Goal: Information Seeking & Learning: Learn about a topic

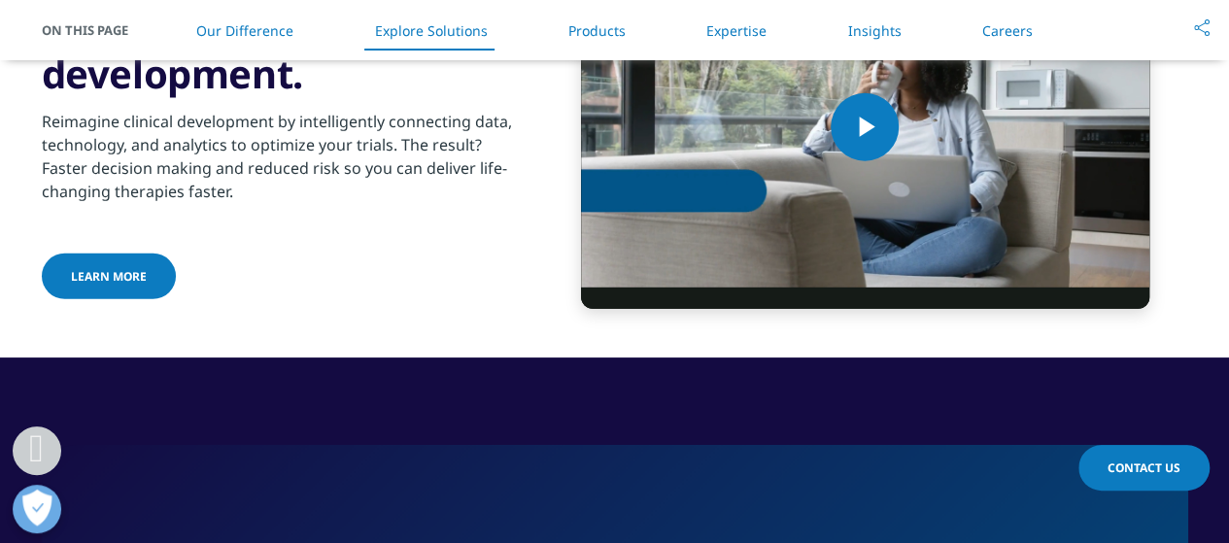
scroll to position [2623, 0]
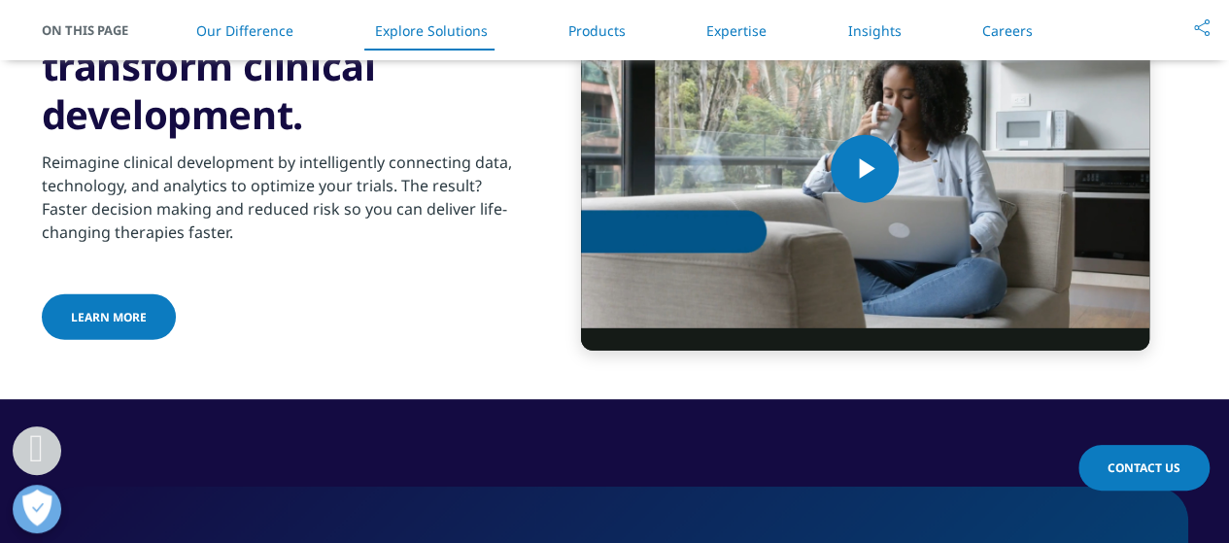
click at [995, 23] on link "Careers" at bounding box center [1007, 30] width 51 height 18
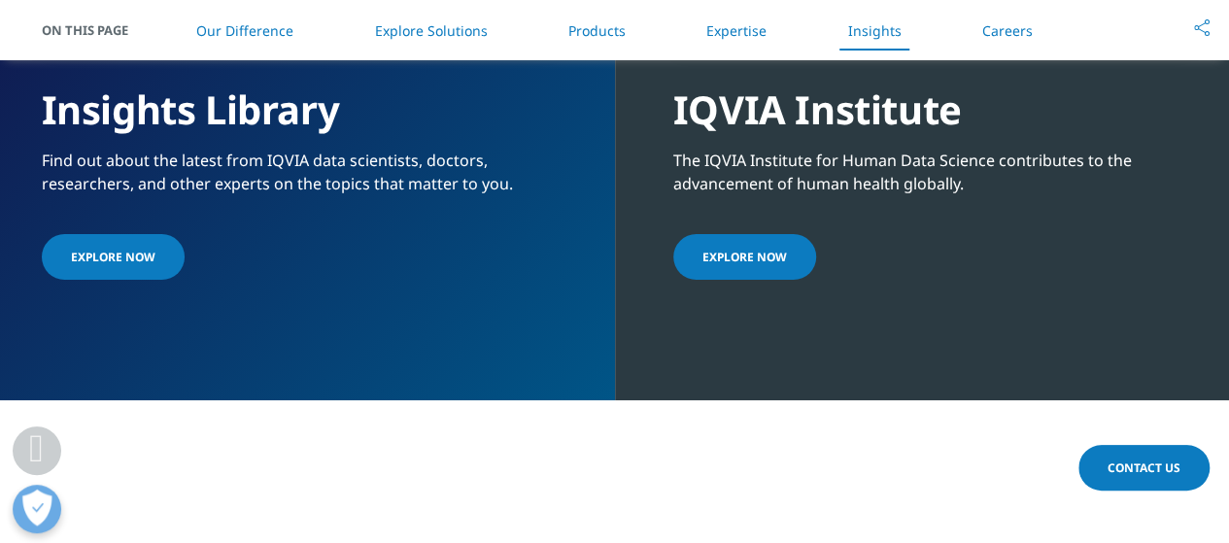
scroll to position [4162, 0]
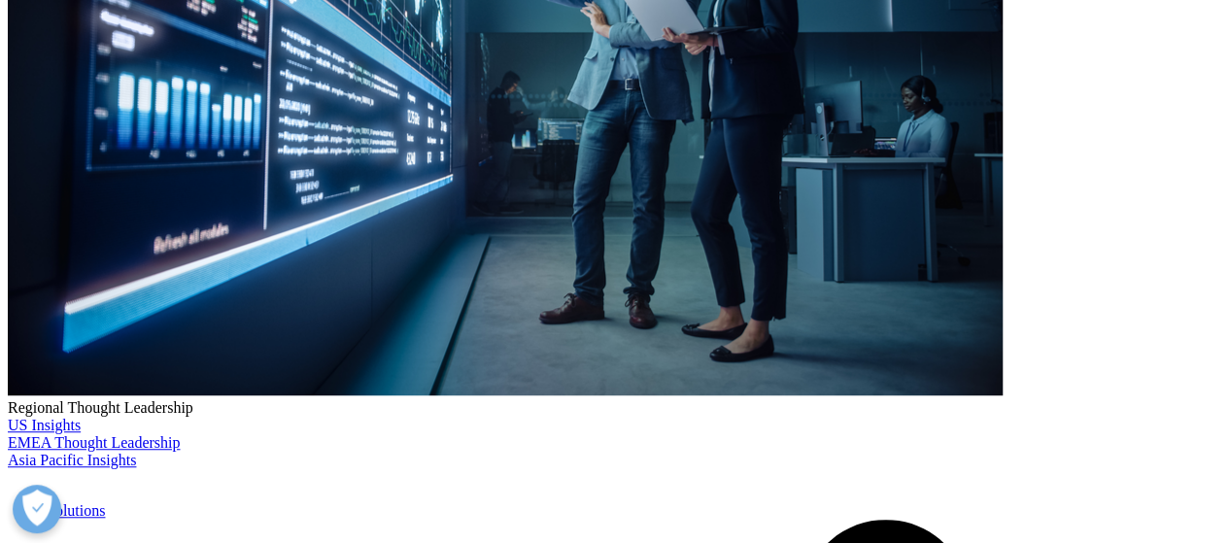
scroll to position [291, 0]
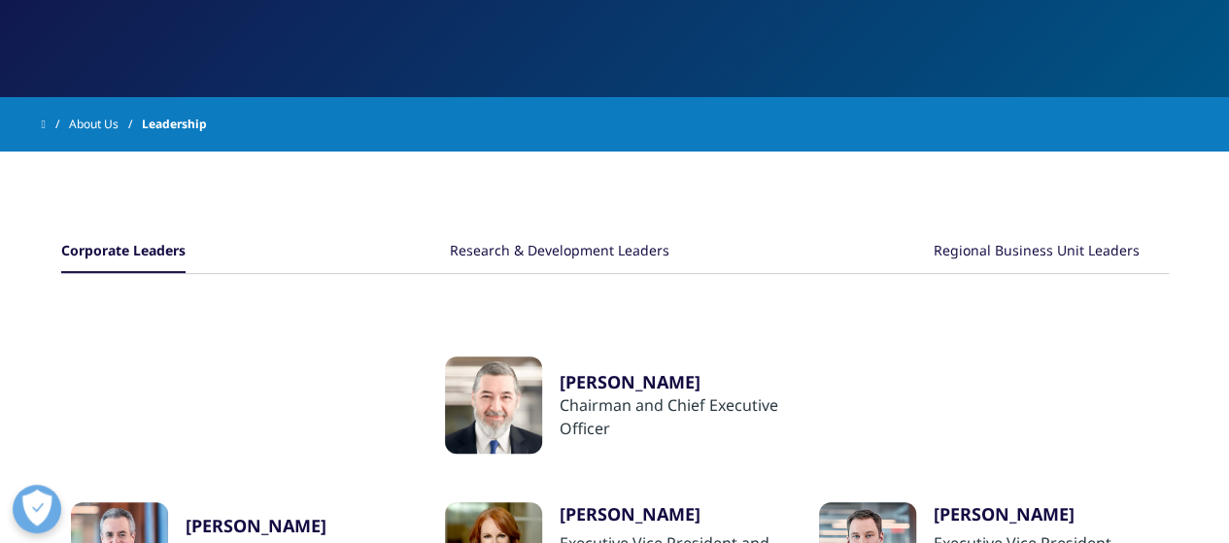
scroll to position [291, 0]
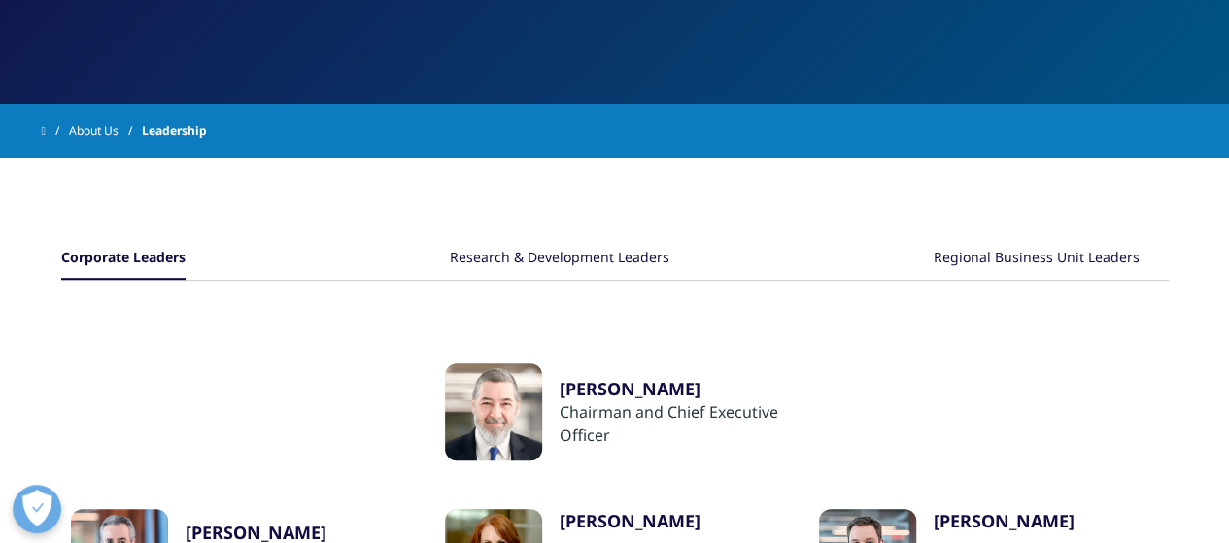
click at [542, 258] on div "Research & Development Leaders" at bounding box center [560, 259] width 220 height 42
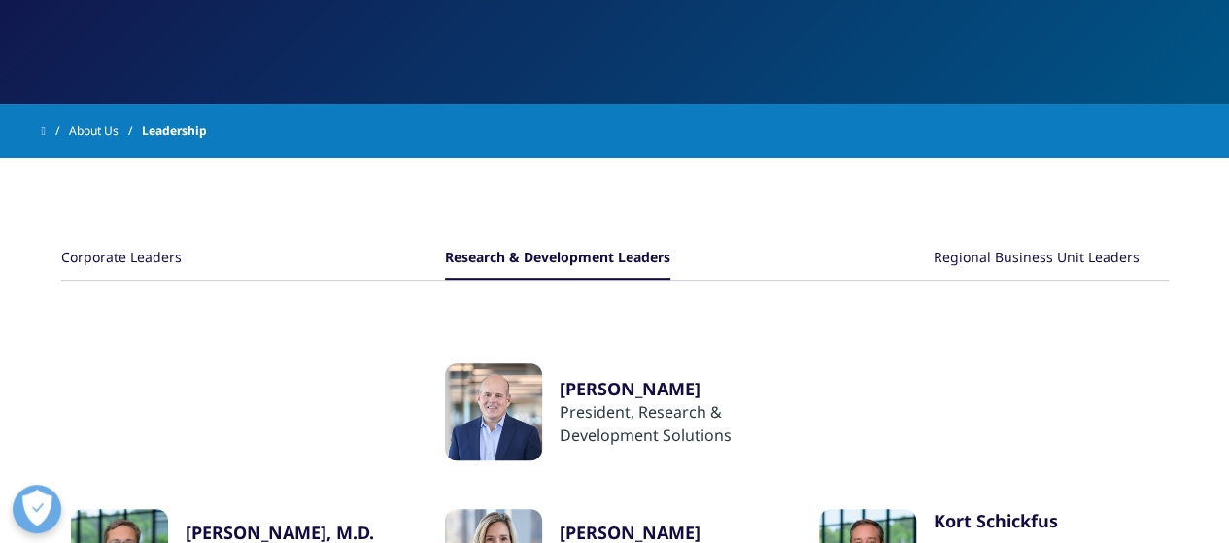
click at [1041, 258] on div "Regional Business Unit Leaders" at bounding box center [1037, 259] width 206 height 42
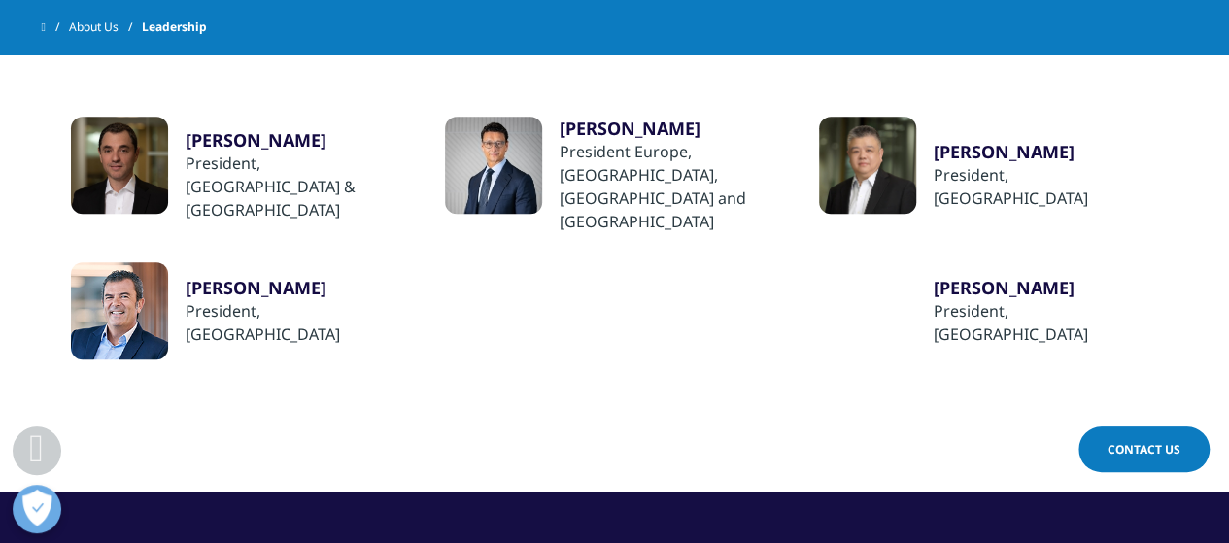
scroll to position [486, 0]
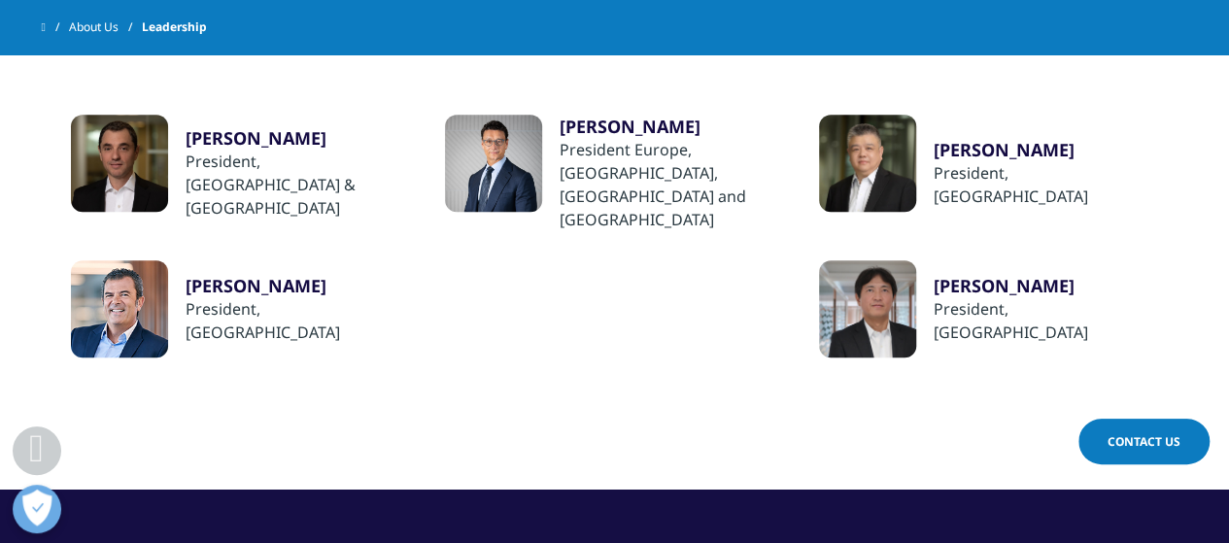
click at [251, 131] on div "[PERSON_NAME]" at bounding box center [298, 137] width 225 height 23
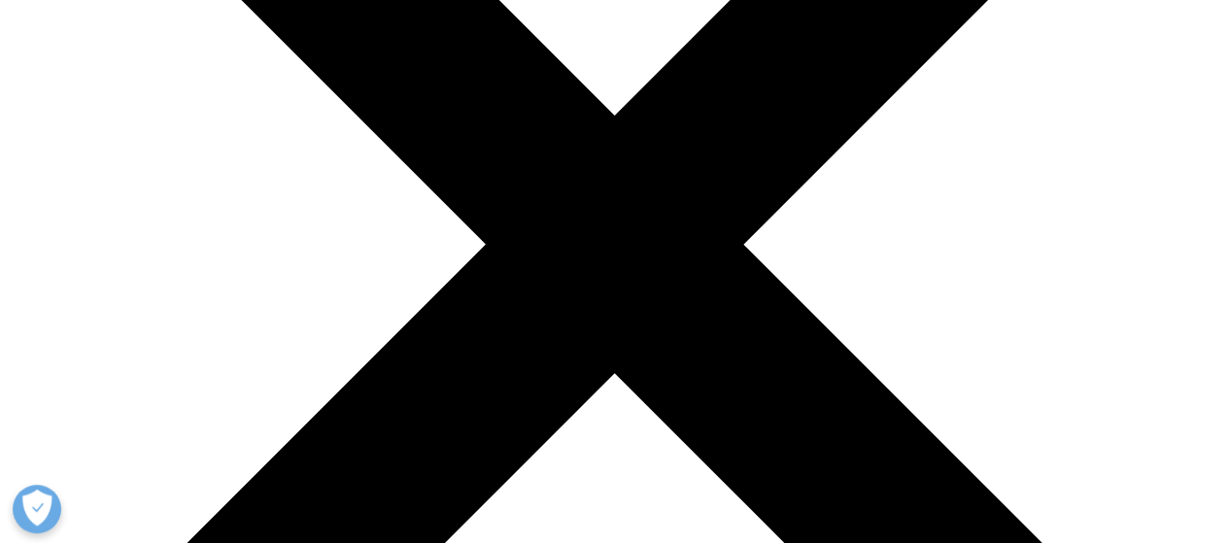
scroll to position [389, 0]
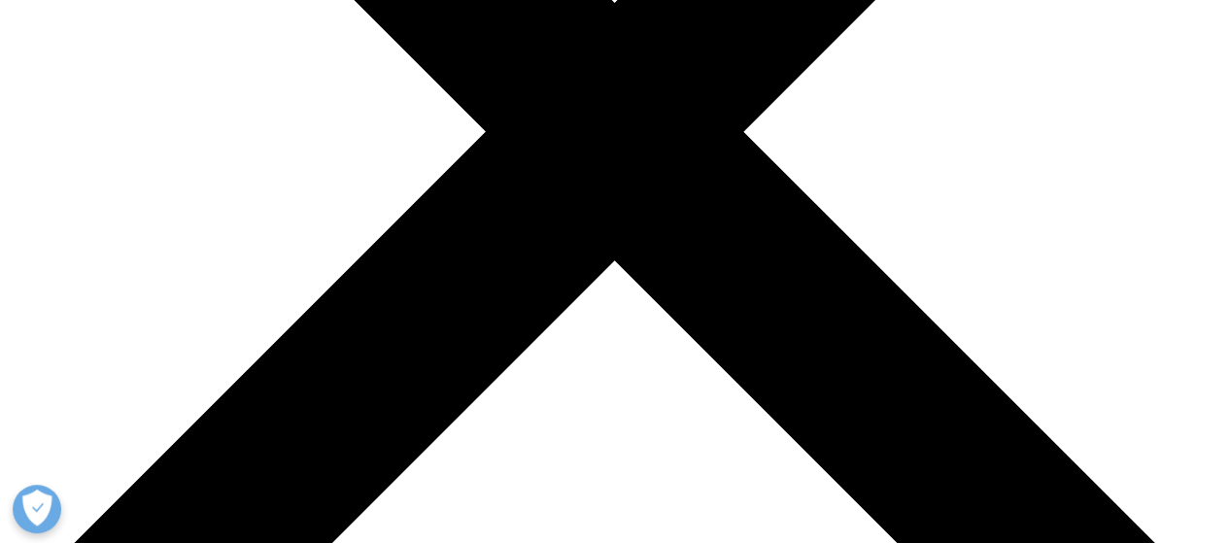
scroll to position [194, 0]
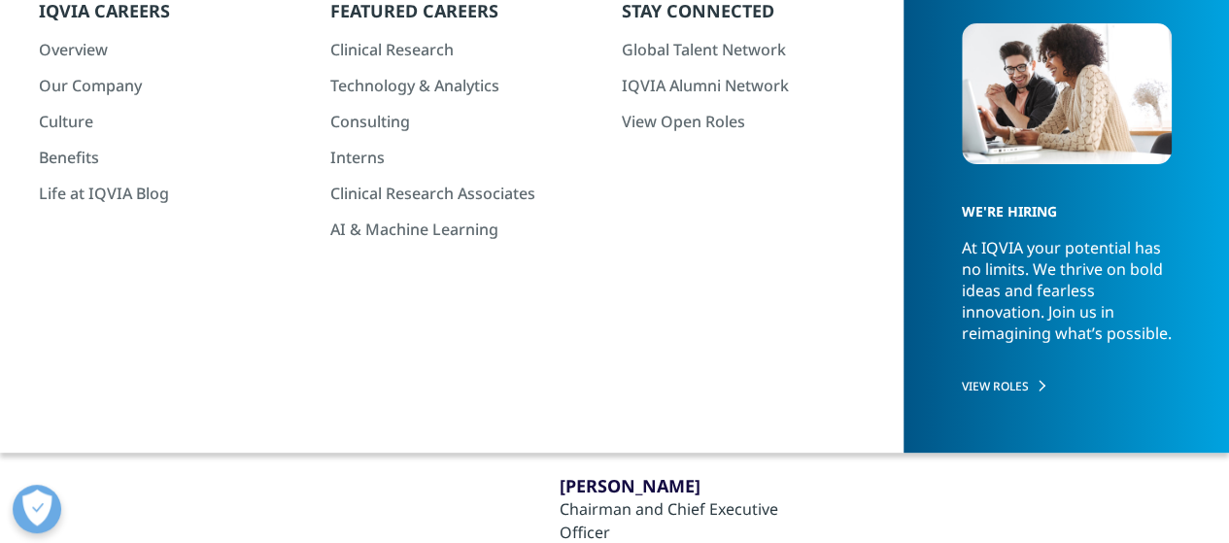
click at [593, 358] on div "Research & Development Leaders" at bounding box center [560, 356] width 220 height 42
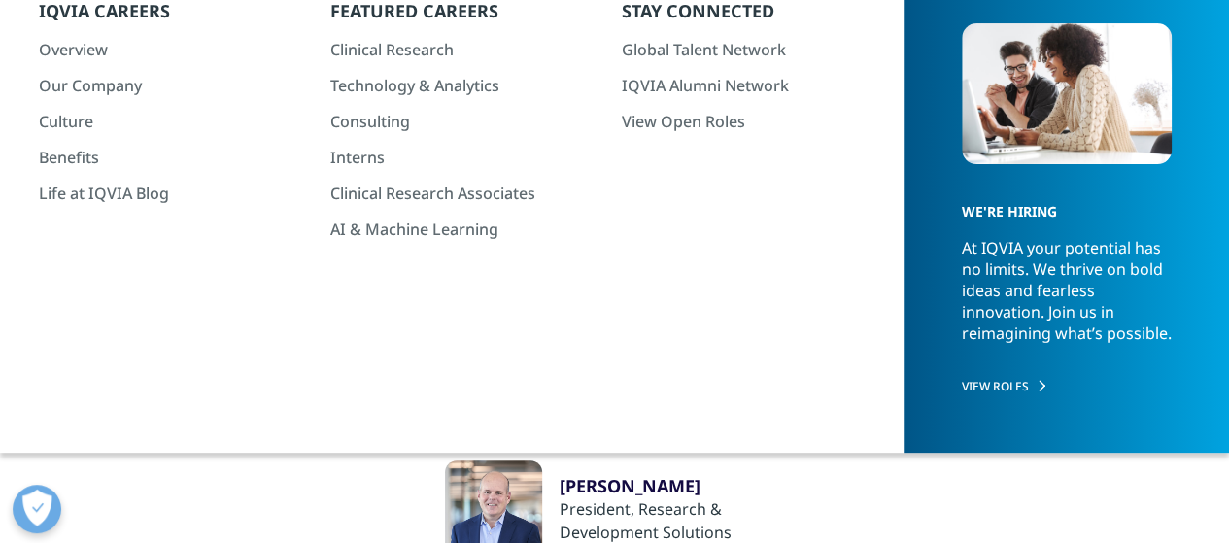
click at [979, 349] on div "Regional Business Unit Leaders" at bounding box center [1037, 356] width 206 height 42
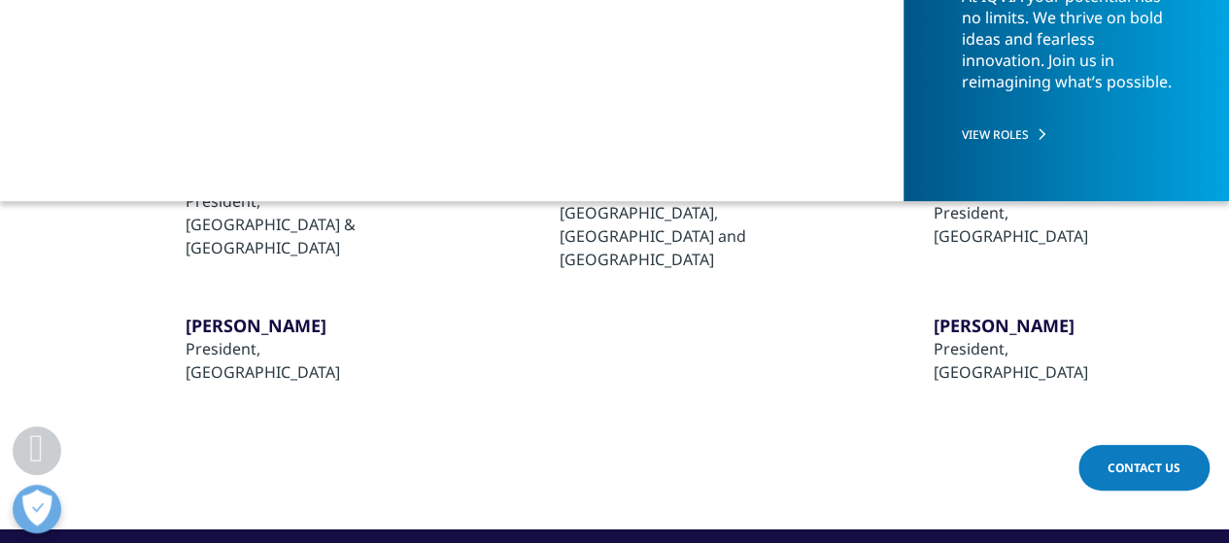
scroll to position [486, 0]
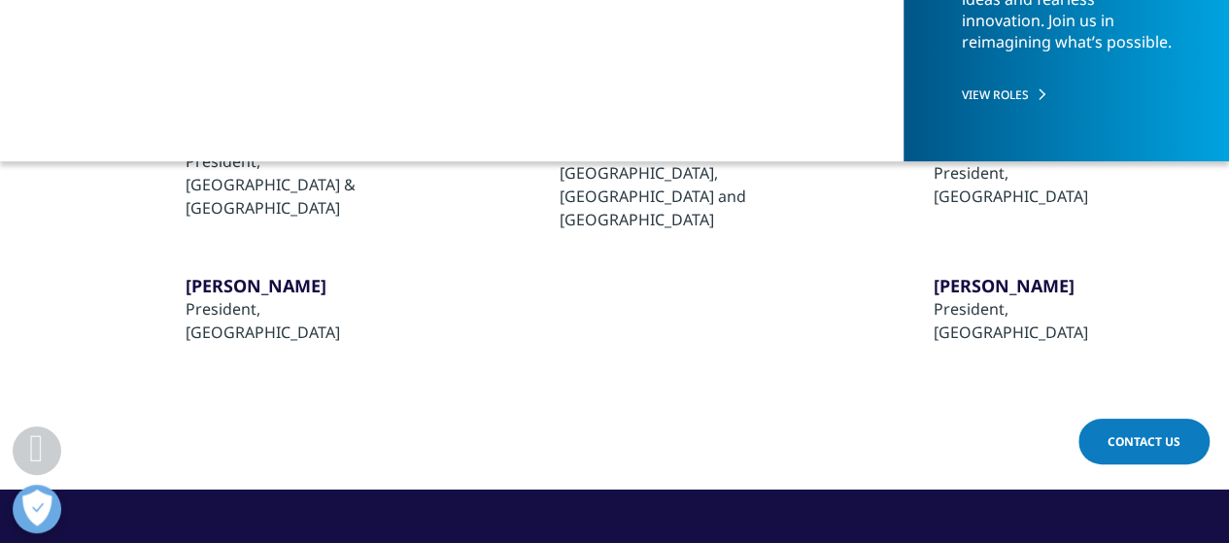
click at [874, 191] on div at bounding box center [867, 163] width 97 height 97
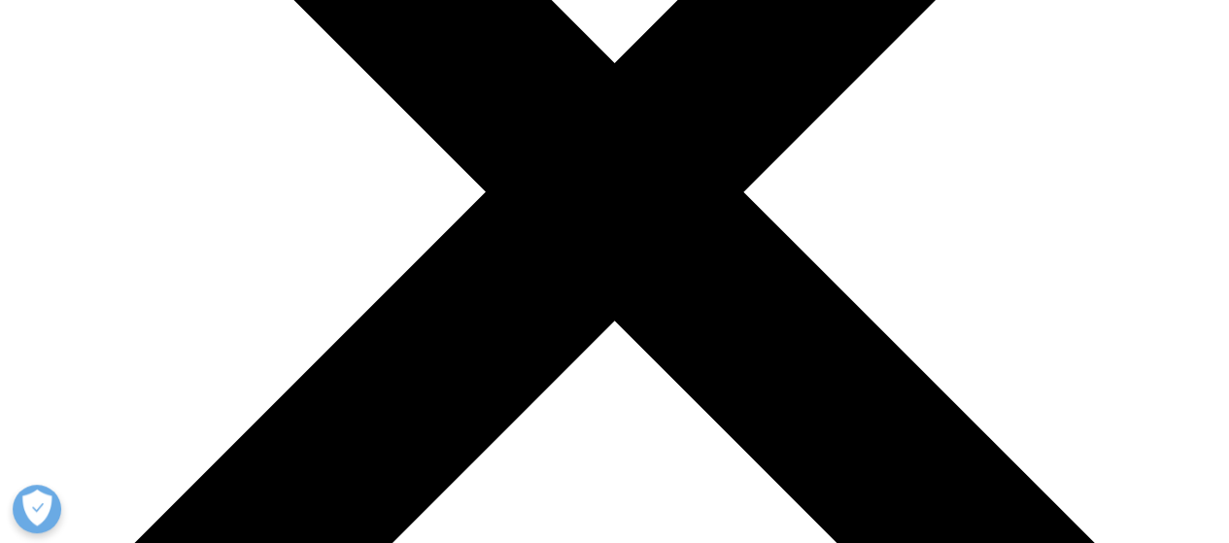
scroll to position [486, 0]
